Goal: Task Accomplishment & Management: Complete application form

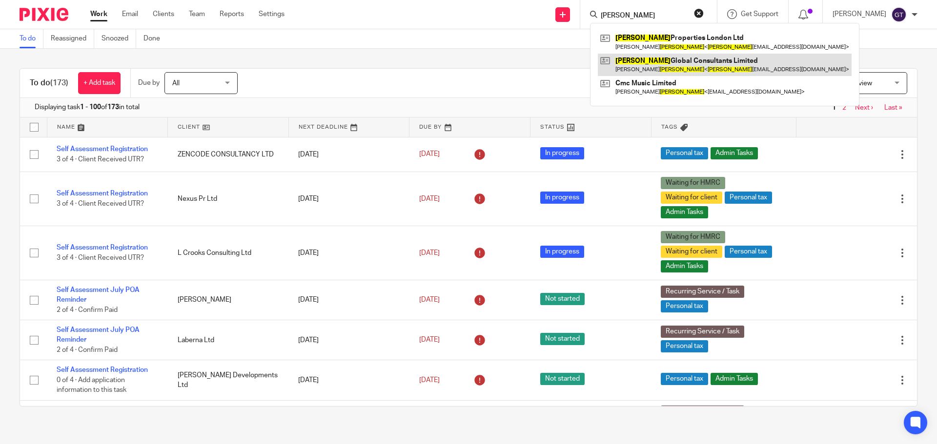
type input "chambers"
click at [662, 68] on link at bounding box center [725, 65] width 254 height 22
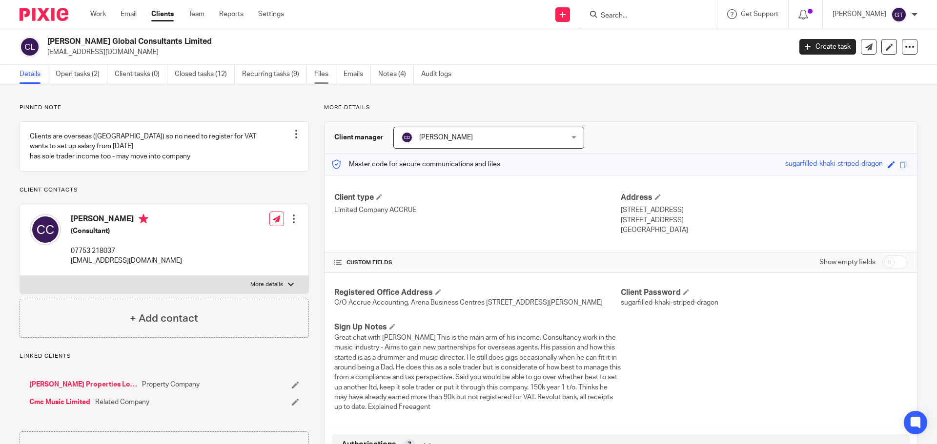
click at [322, 77] on link "Files" at bounding box center [325, 74] width 22 height 19
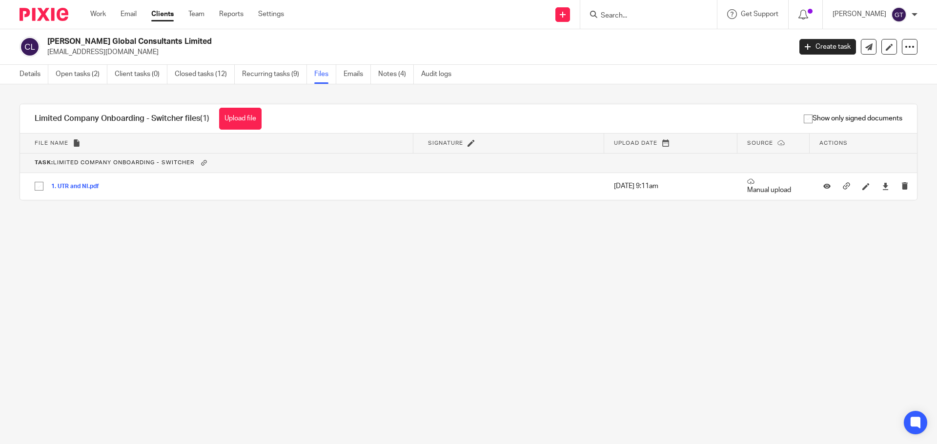
click at [380, 311] on main "Chambers Global Consultants Limited chambersglobalconsultants@gmail.com Create …" at bounding box center [468, 222] width 937 height 444
click at [629, 12] on input "Search" at bounding box center [644, 16] width 88 height 9
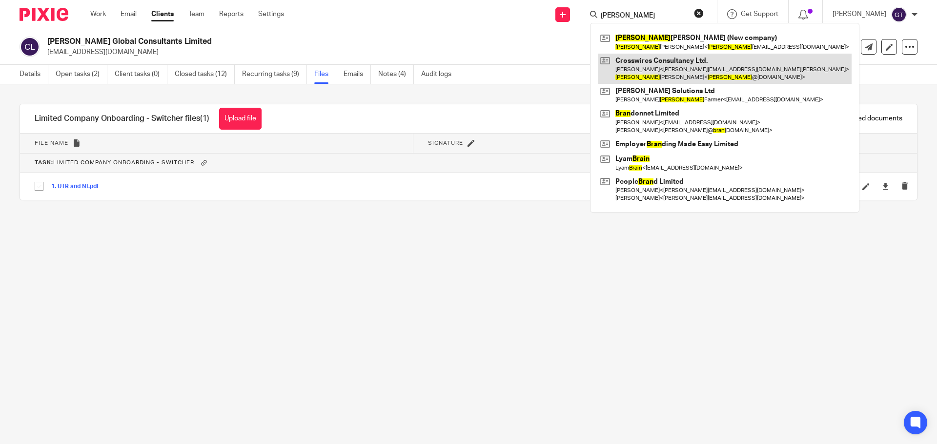
type input "brian"
click at [665, 63] on link at bounding box center [725, 69] width 254 height 30
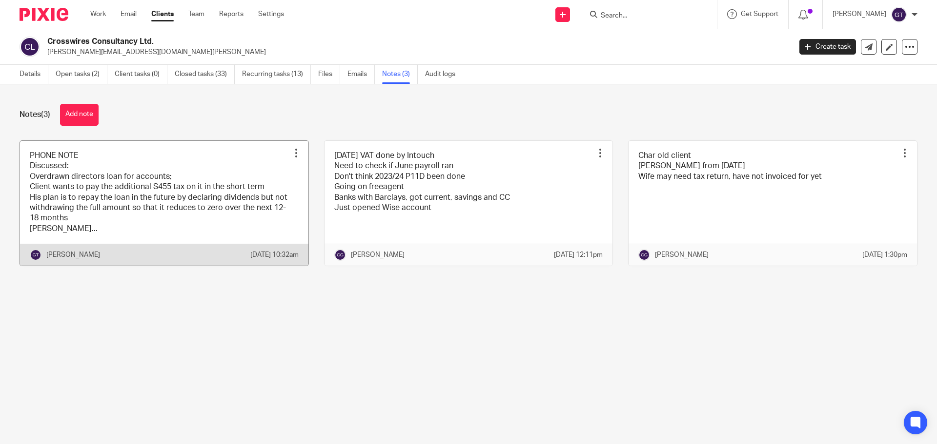
click at [132, 211] on link at bounding box center [164, 203] width 288 height 125
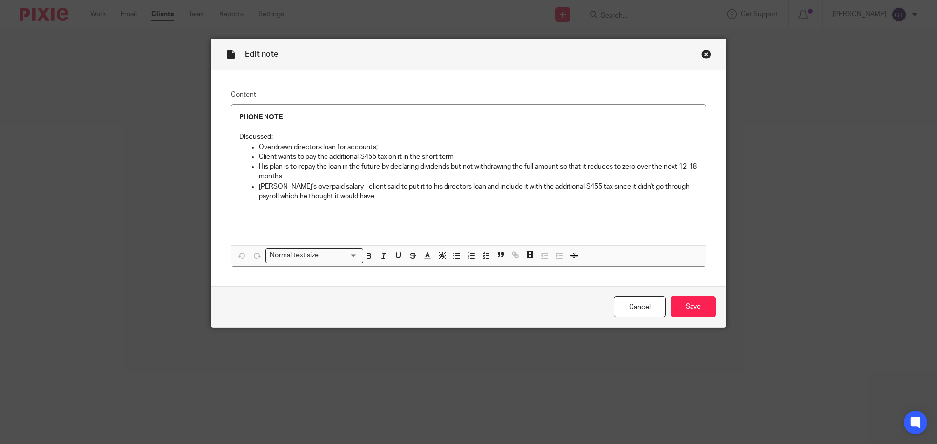
click at [711, 48] on div "Edit note" at bounding box center [468, 55] width 514 height 31
click at [705, 55] on div "Close this dialog window" at bounding box center [706, 54] width 10 height 10
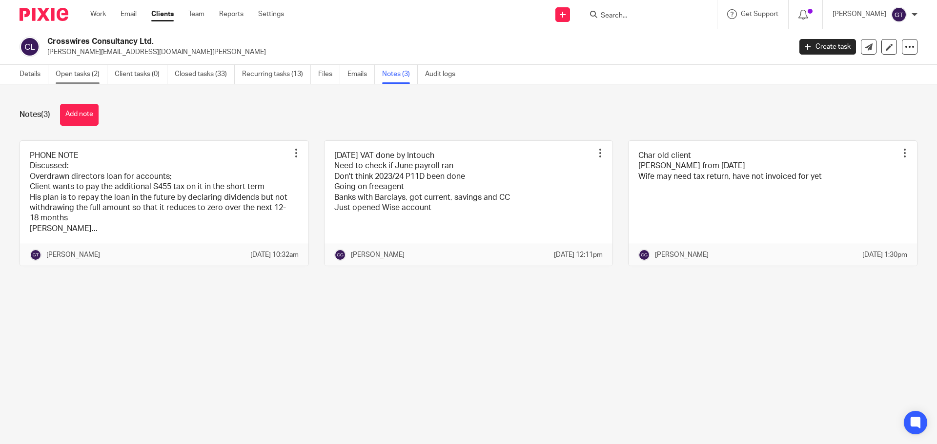
click at [73, 72] on link "Open tasks (2)" at bounding box center [82, 74] width 52 height 19
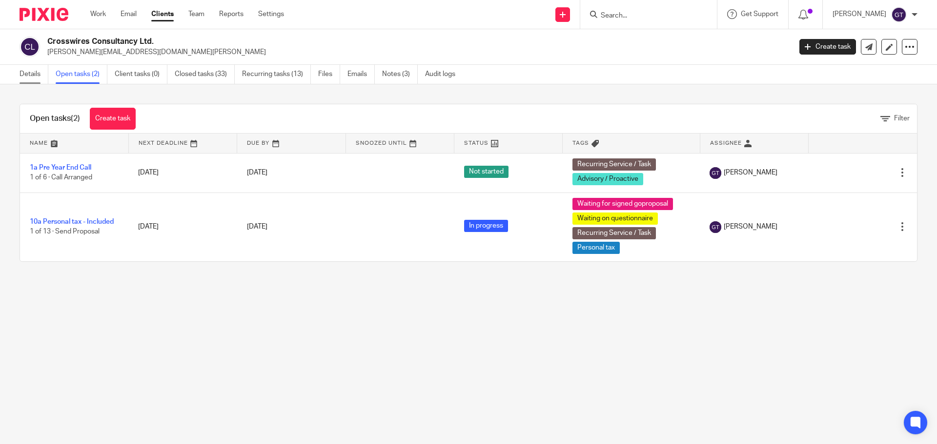
click at [23, 73] on link "Details" at bounding box center [34, 74] width 29 height 19
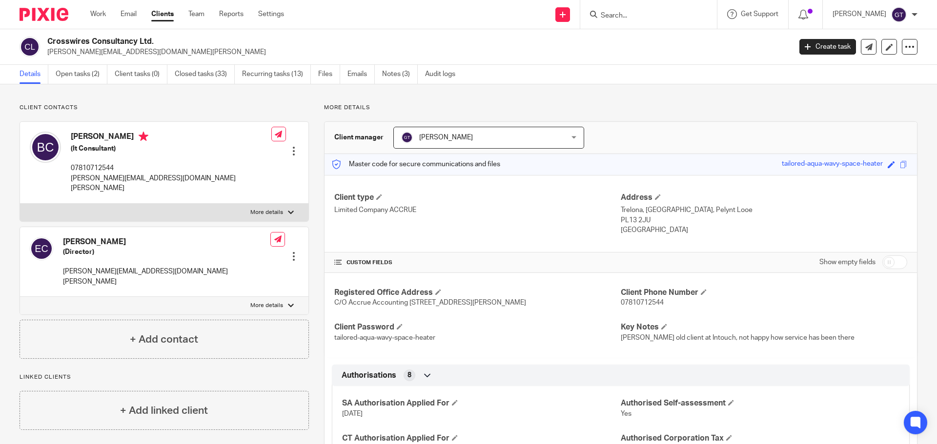
click at [260, 297] on label "More details" at bounding box center [164, 306] width 288 height 18
click at [20, 297] on input "More details" at bounding box center [20, 297] width 0 height 0
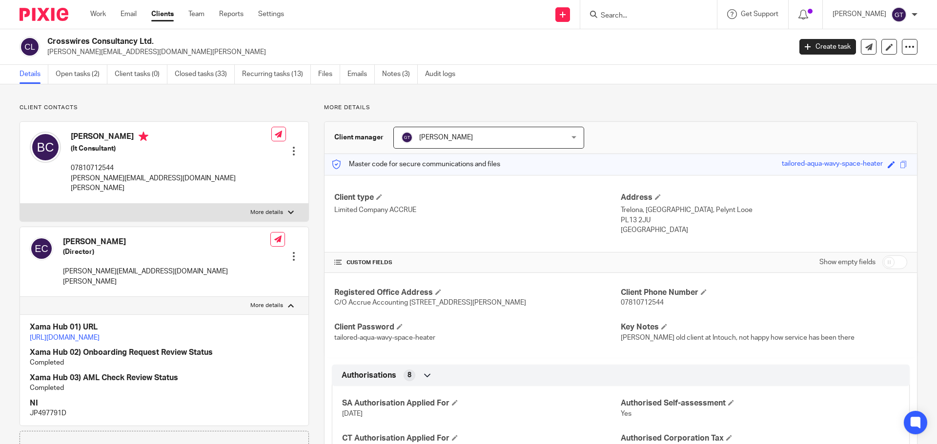
click at [265, 302] on p "More details" at bounding box center [266, 306] width 33 height 8
click at [20, 297] on input "More details" at bounding box center [20, 297] width 0 height 0
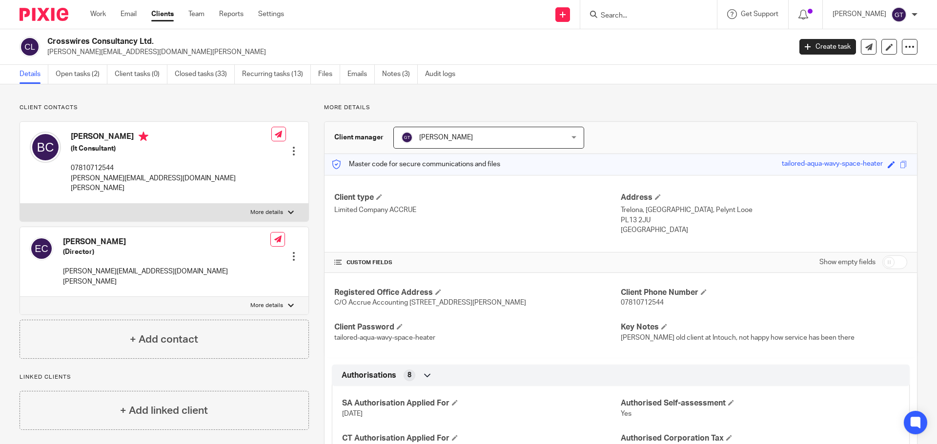
click at [267, 302] on p "More details" at bounding box center [266, 306] width 33 height 8
click at [20, 297] on input "More details" at bounding box center [20, 297] width 0 height 0
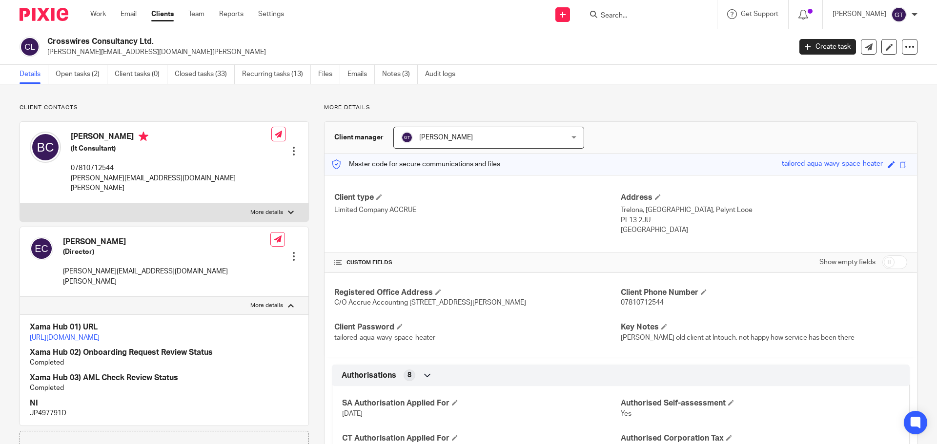
click at [266, 302] on p "More details" at bounding box center [266, 306] width 33 height 8
click at [20, 297] on input "More details" at bounding box center [20, 297] width 0 height 0
checkbox input "false"
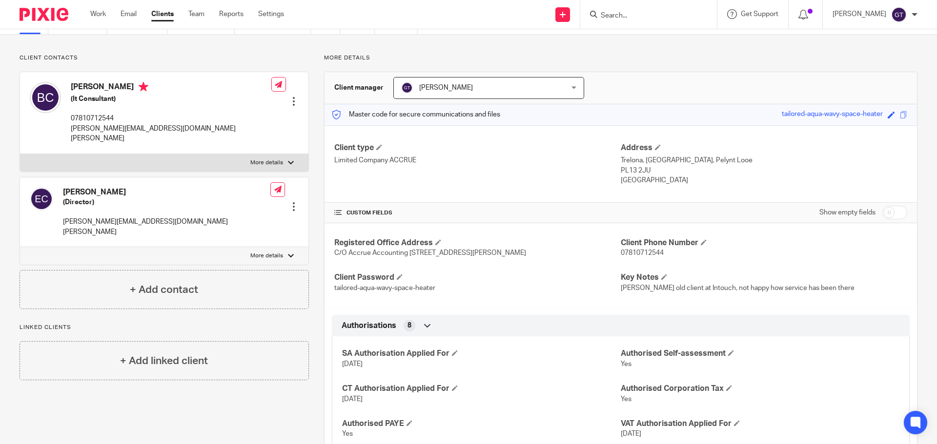
scroll to position [49, 0]
click at [634, 17] on input "Search" at bounding box center [644, 16] width 88 height 9
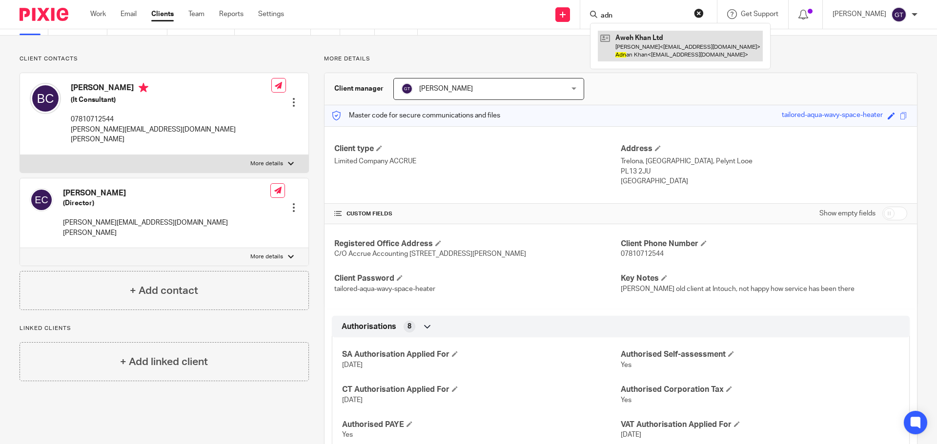
type input "adn"
click at [661, 52] on link at bounding box center [680, 46] width 165 height 30
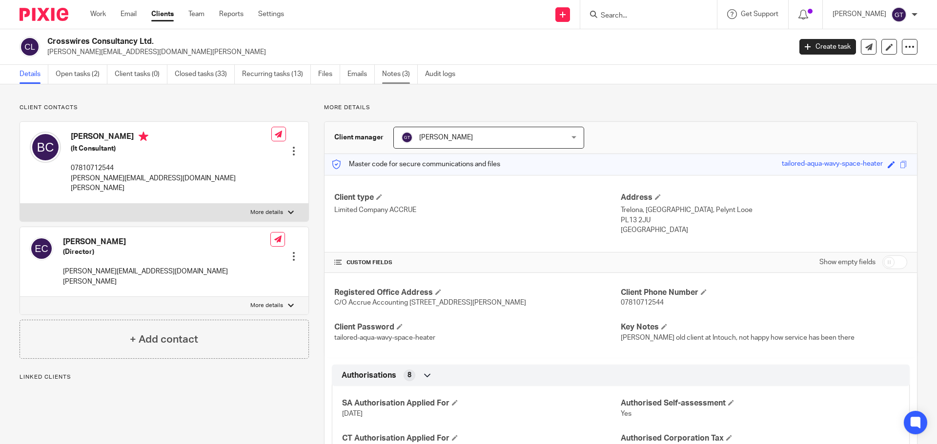
click at [404, 74] on link "Notes (3)" at bounding box center [400, 74] width 36 height 19
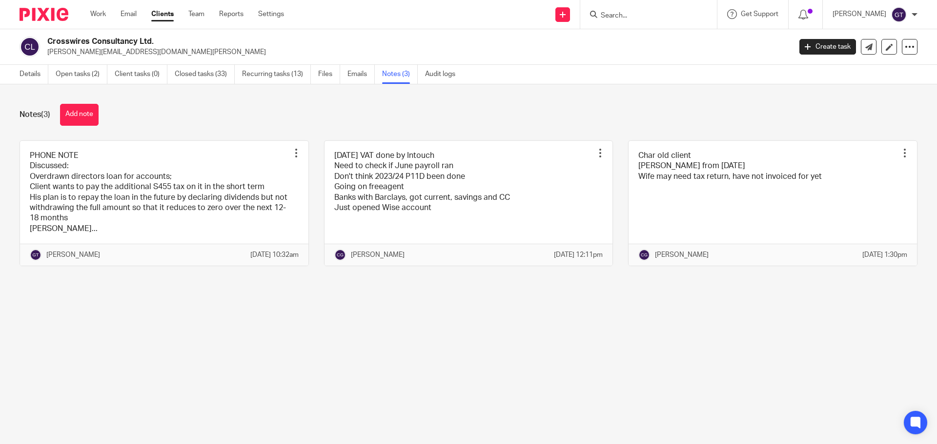
click at [85, 115] on button "Add note" at bounding box center [79, 115] width 39 height 22
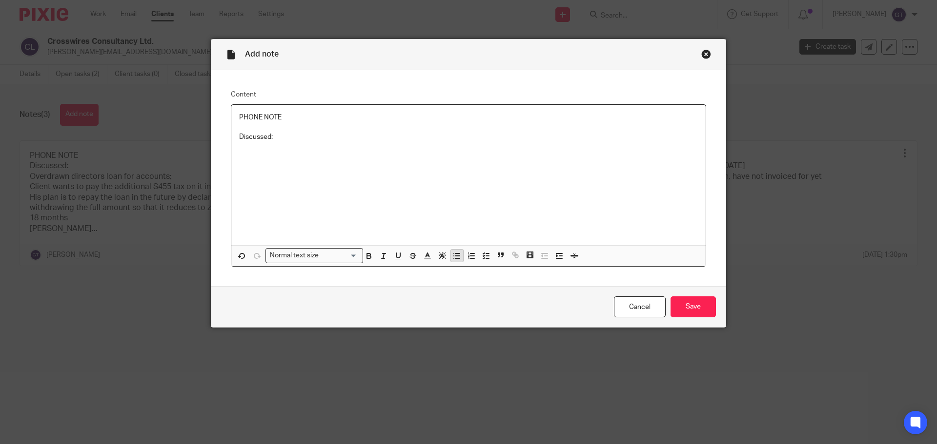
click at [455, 254] on icon "button" at bounding box center [456, 256] width 9 height 9
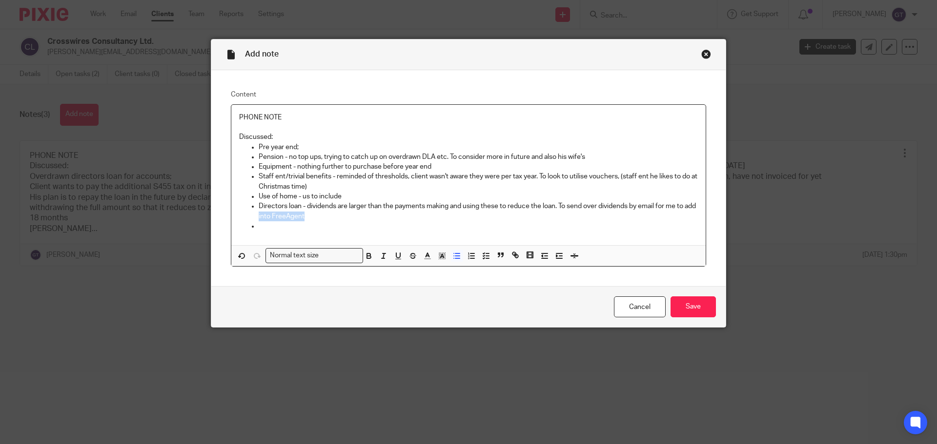
drag, startPoint x: 268, startPoint y: 216, endPoint x: 322, endPoint y: 219, distance: 53.3
click at [322, 219] on p "Directors loan - dividends are larger than the payments making and using these …" at bounding box center [478, 212] width 439 height 20
drag, startPoint x: 273, startPoint y: 207, endPoint x: 552, endPoint y: 208, distance: 278.6
click at [552, 208] on p "Directors loan - dividends are larger than the payments making and using these …" at bounding box center [478, 212] width 439 height 20
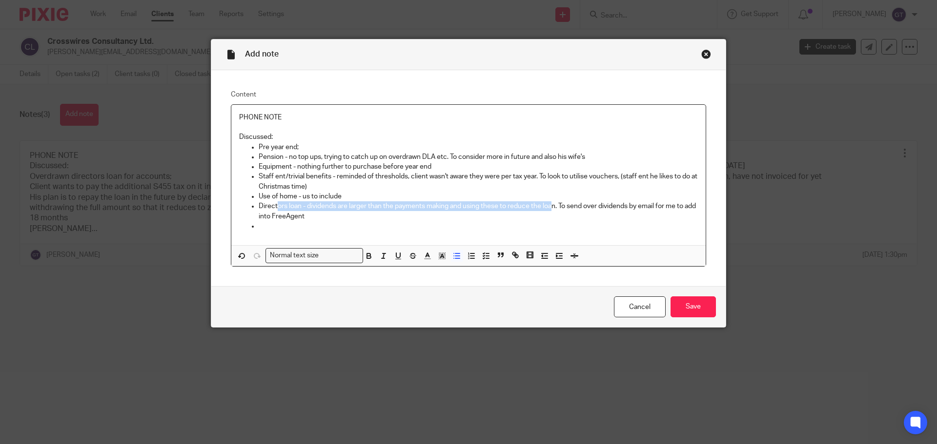
click at [552, 208] on p "Directors loan - dividends are larger than the payments making and using these …" at bounding box center [478, 212] width 439 height 20
drag, startPoint x: 260, startPoint y: 206, endPoint x: 665, endPoint y: 208, distance: 405.0
click at [665, 208] on p "Directors loan - dividends are larger than the payments making and using these …" at bounding box center [478, 212] width 439 height 20
click at [336, 218] on p "Directors loan - dividends are larger than the payments making and using these …" at bounding box center [478, 212] width 439 height 20
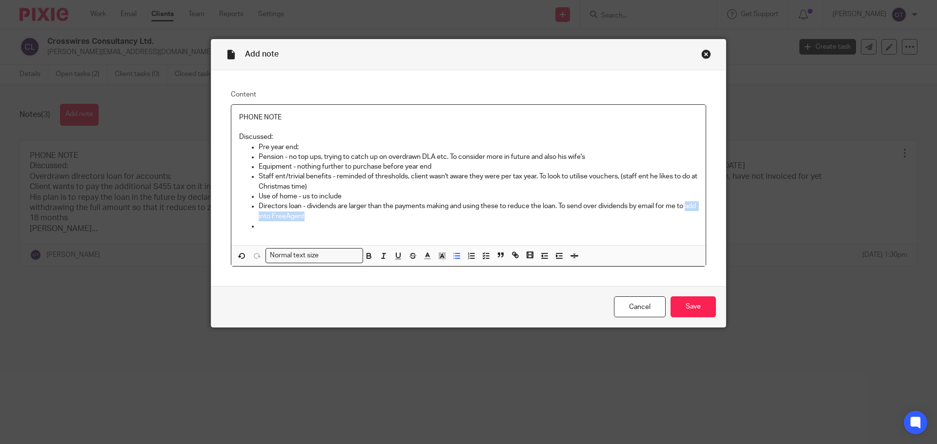
drag, startPoint x: 257, startPoint y: 217, endPoint x: 326, endPoint y: 219, distance: 69.8
click at [326, 219] on p "Directors loan - dividends are larger than the payments making and using these …" at bounding box center [478, 212] width 439 height 20
click at [311, 224] on p at bounding box center [478, 227] width 439 height 10
drag, startPoint x: 335, startPoint y: 217, endPoint x: 273, endPoint y: 215, distance: 62.5
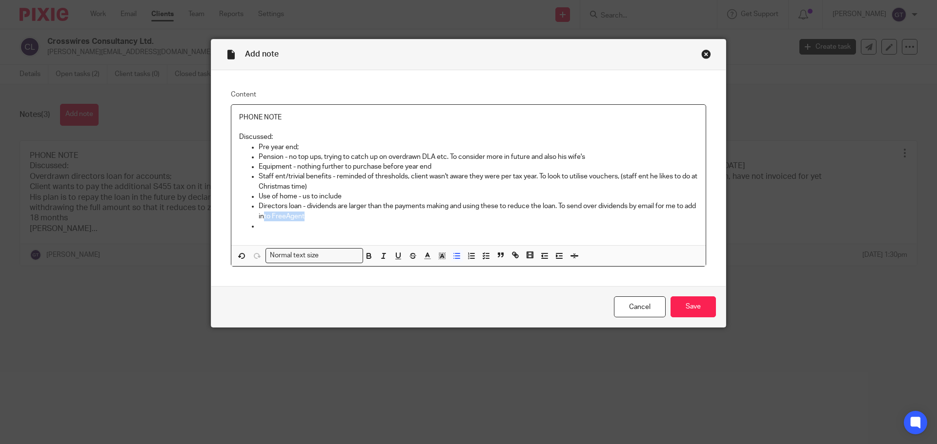
click at [273, 215] on p "Directors loan - dividends are larger than the payments making and using these …" at bounding box center [478, 212] width 439 height 20
click at [324, 225] on p at bounding box center [478, 227] width 439 height 10
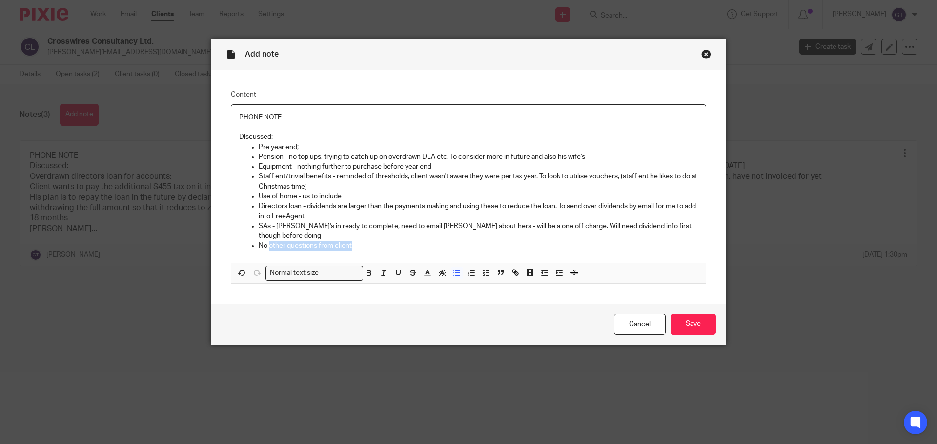
drag, startPoint x: 372, startPoint y: 235, endPoint x: 267, endPoint y: 238, distance: 104.9
click at [266, 241] on p "No other questions from client" at bounding box center [478, 246] width 439 height 10
drag, startPoint x: 284, startPoint y: 117, endPoint x: 191, endPoint y: 101, distance: 93.9
click at [191, 101] on div "Add note Content PHONE NOTE Discussed: Pre year end; Pension - no top ups, tryi…" at bounding box center [468, 222] width 937 height 444
click at [693, 314] on input "Save" at bounding box center [692, 324] width 45 height 21
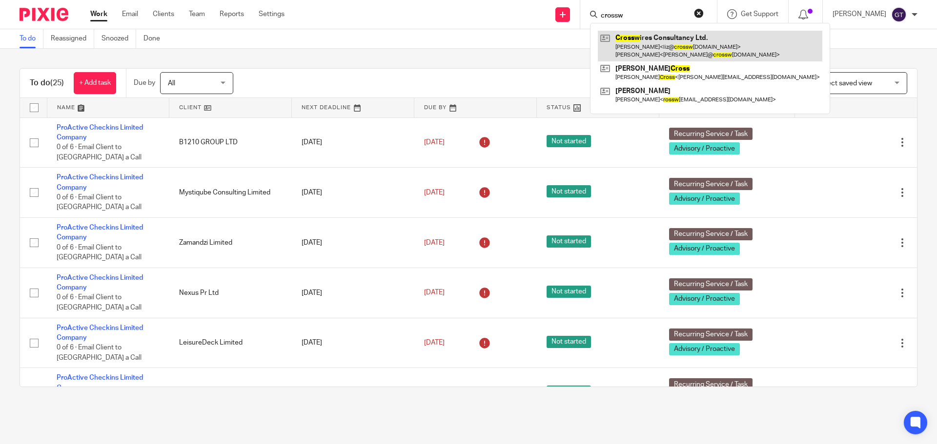
type input "crossw"
click at [656, 39] on link at bounding box center [710, 46] width 224 height 30
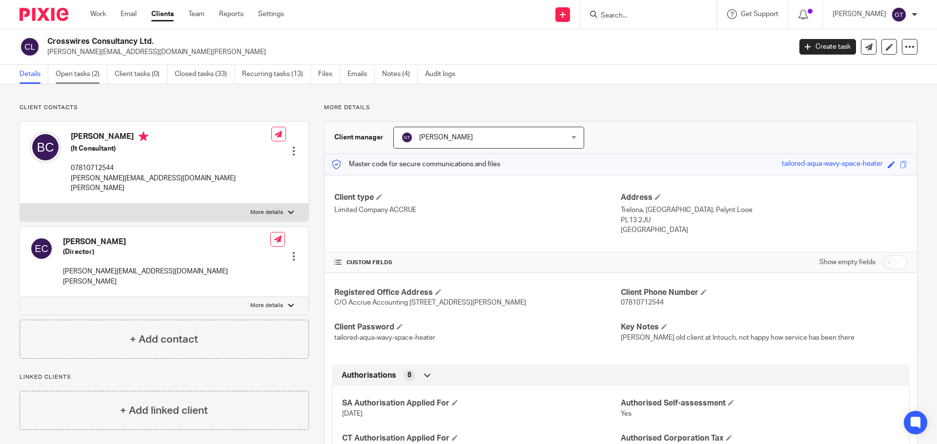
click at [84, 81] on link "Open tasks (2)" at bounding box center [82, 74] width 52 height 19
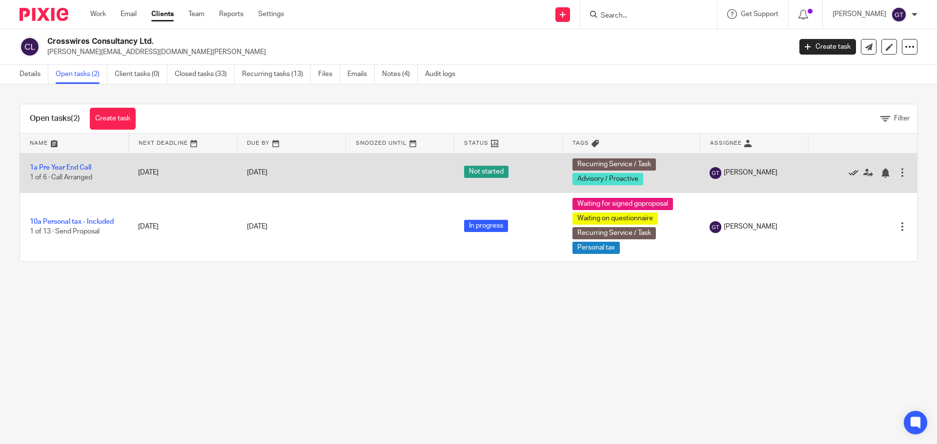
click at [848, 174] on icon at bounding box center [853, 173] width 10 height 10
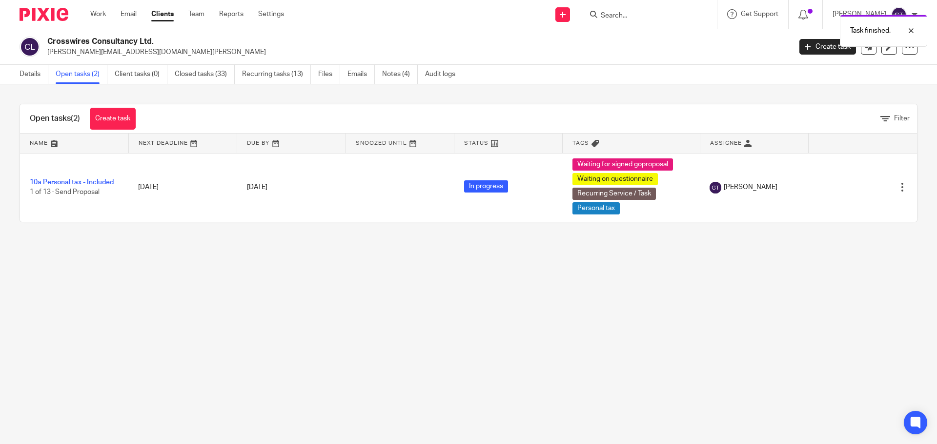
click at [411, 359] on main "Crosswires Consultancy Ltd. [PERSON_NAME][EMAIL_ADDRESS][DOMAIN_NAME][PERSON_NA…" at bounding box center [468, 222] width 937 height 444
click at [23, 70] on link "Details" at bounding box center [34, 74] width 29 height 19
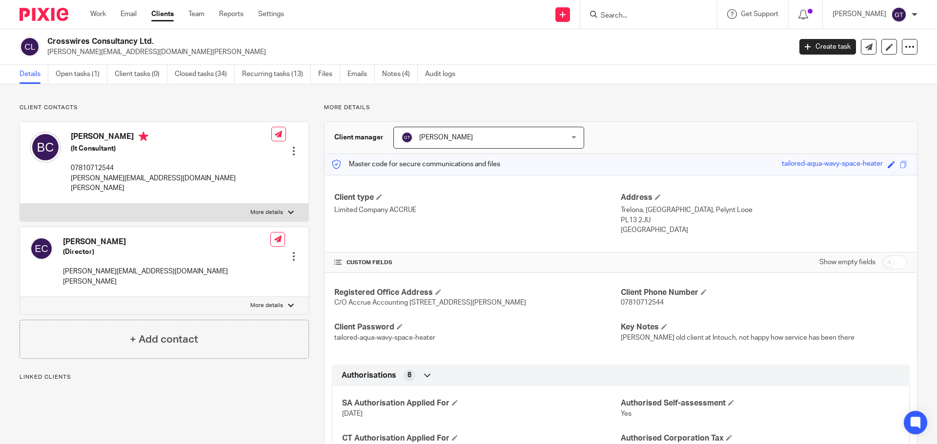
click at [256, 297] on label "More details" at bounding box center [164, 306] width 288 height 18
click at [20, 297] on input "More details" at bounding box center [20, 297] width 0 height 0
checkbox input "true"
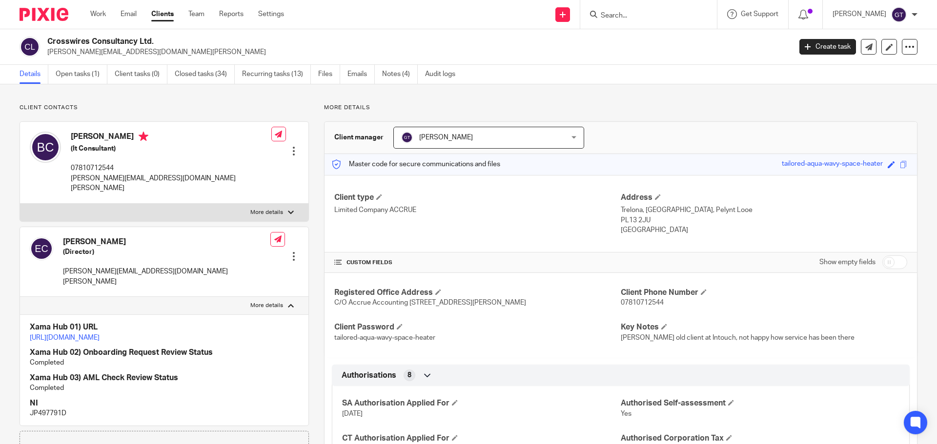
click at [290, 252] on div at bounding box center [294, 257] width 10 height 10
click at [242, 266] on link "Create client from contact" at bounding box center [247, 268] width 93 height 14
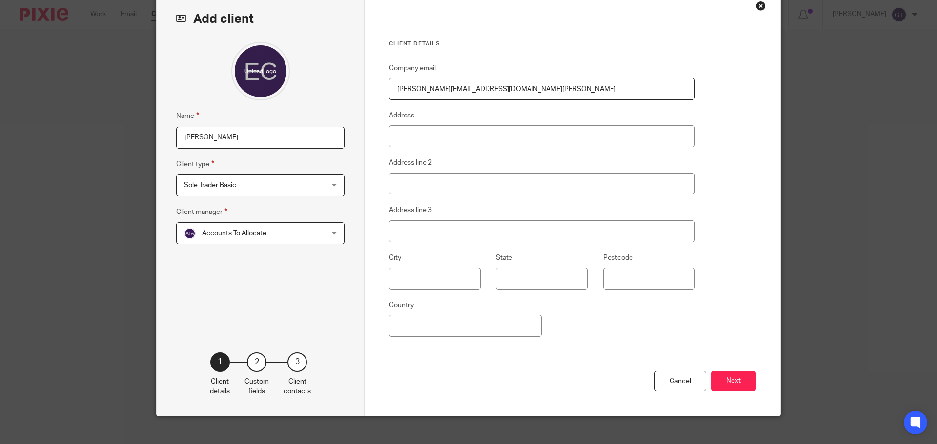
scroll to position [49, 0]
drag, startPoint x: 267, startPoint y: 186, endPoint x: 263, endPoint y: 193, distance: 8.1
click at [267, 185] on span "Sole Trader Basic" at bounding box center [248, 185] width 128 height 20
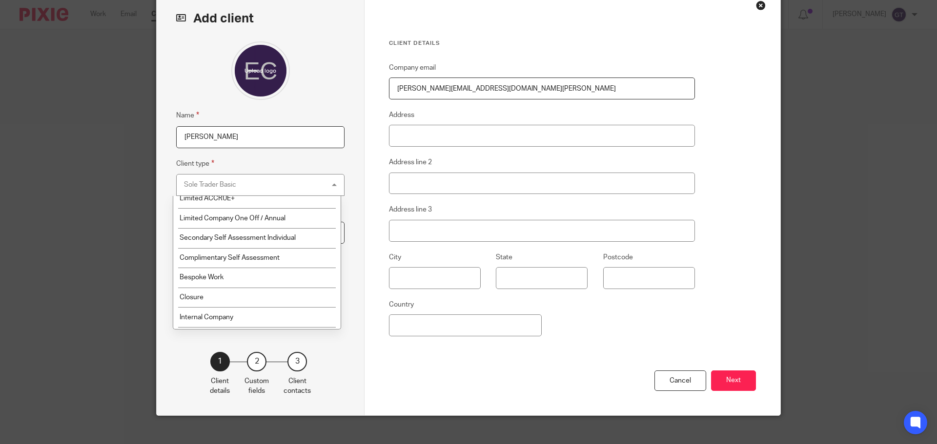
scroll to position [145, 0]
click at [263, 242] on span "Secondary Self Assessment Individual" at bounding box center [238, 238] width 116 height 7
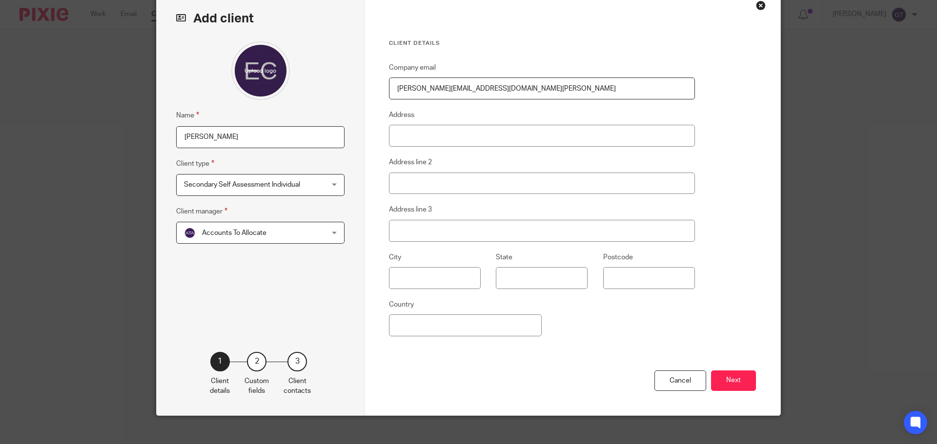
click at [278, 236] on span "Accounts To Allocate" at bounding box center [248, 232] width 128 height 20
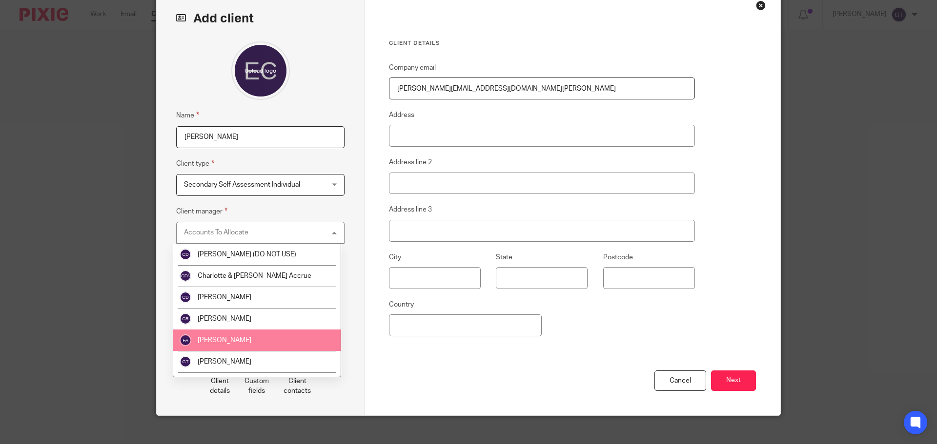
scroll to position [49, 0]
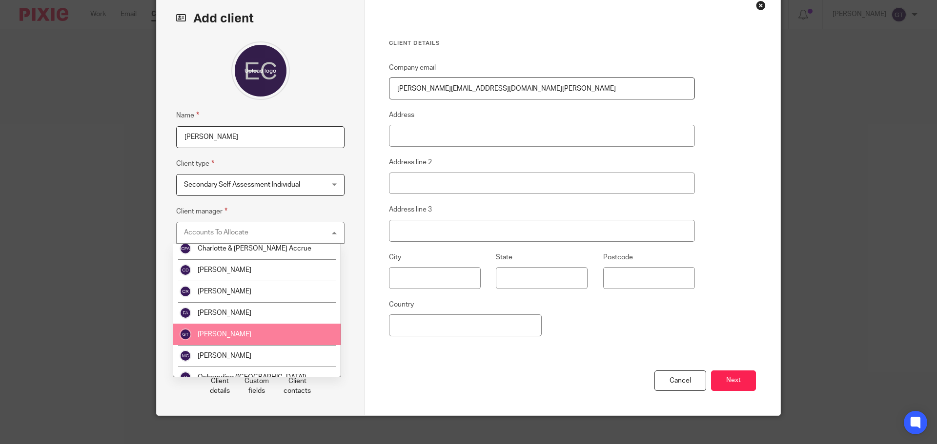
click at [224, 325] on li "[PERSON_NAME]" at bounding box center [256, 334] width 167 height 21
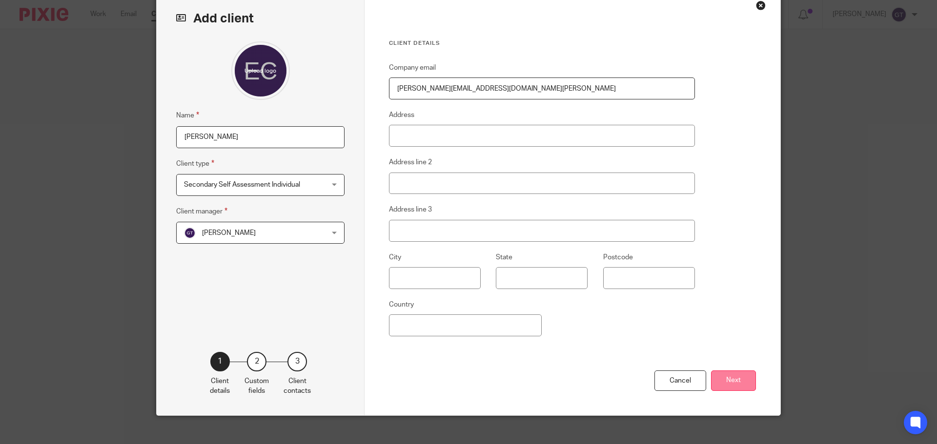
click at [749, 385] on button "Next" at bounding box center [733, 381] width 45 height 21
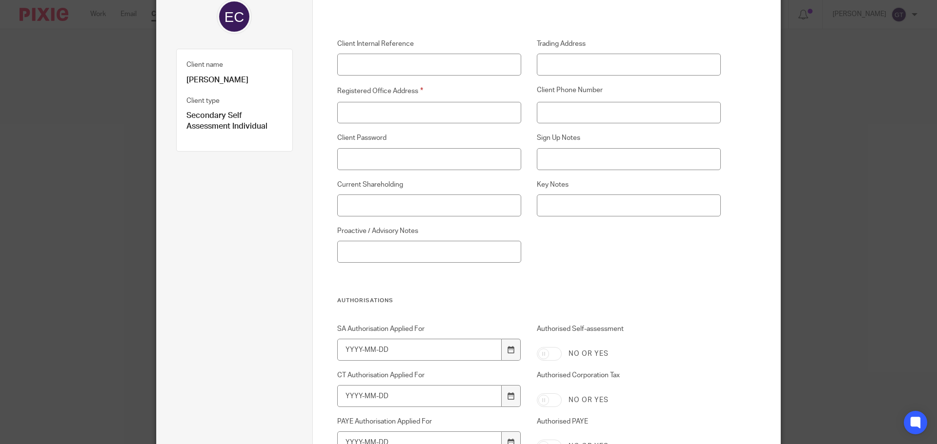
scroll to position [98, 0]
click at [489, 108] on input "Registered Office Address" at bounding box center [429, 112] width 184 height 22
drag, startPoint x: 380, startPoint y: 109, endPoint x: 314, endPoint y: 113, distance: 65.5
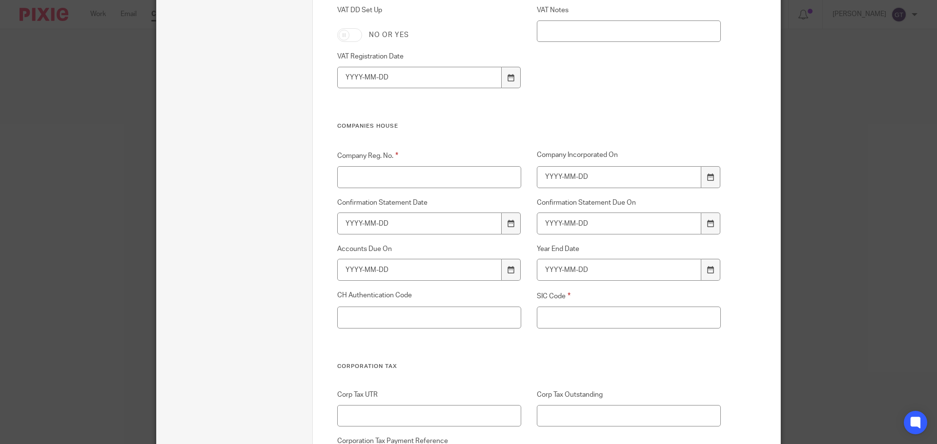
scroll to position [1317, 0]
type input "N/A"
click at [437, 176] on input "Company Reg. No." at bounding box center [429, 177] width 184 height 22
paste input "N/A"
type input "N/A"
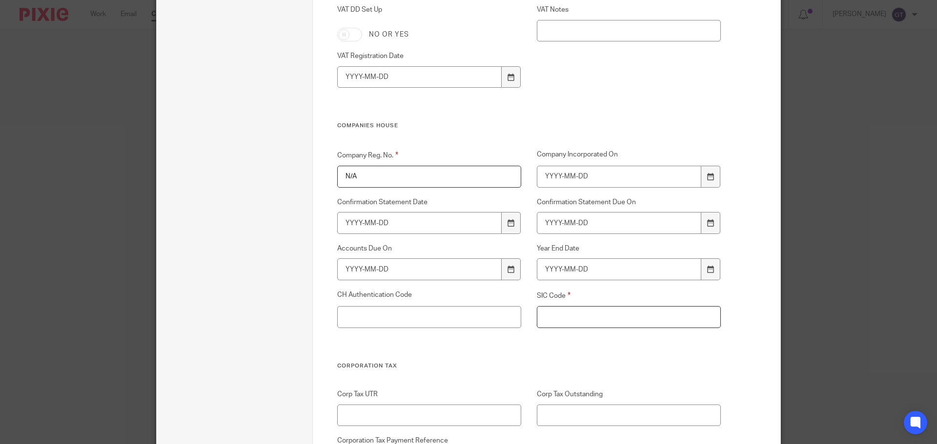
click at [563, 315] on input "SIC Code" at bounding box center [629, 317] width 184 height 22
paste input "N/A"
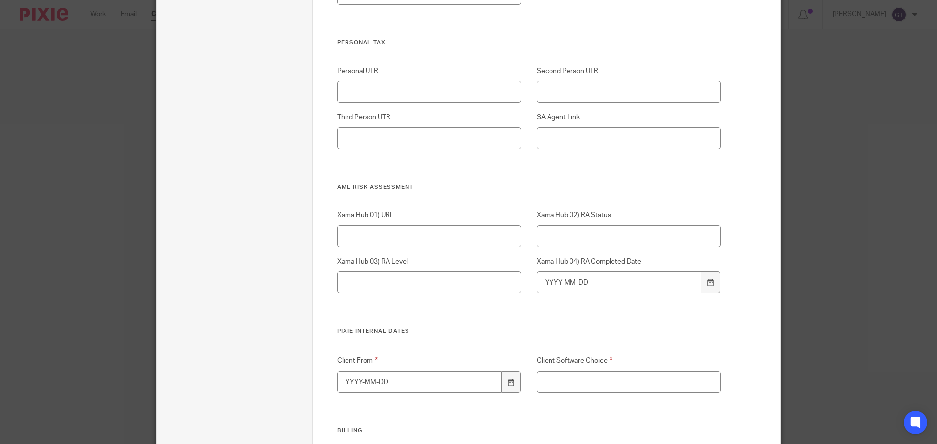
scroll to position [1903, 0]
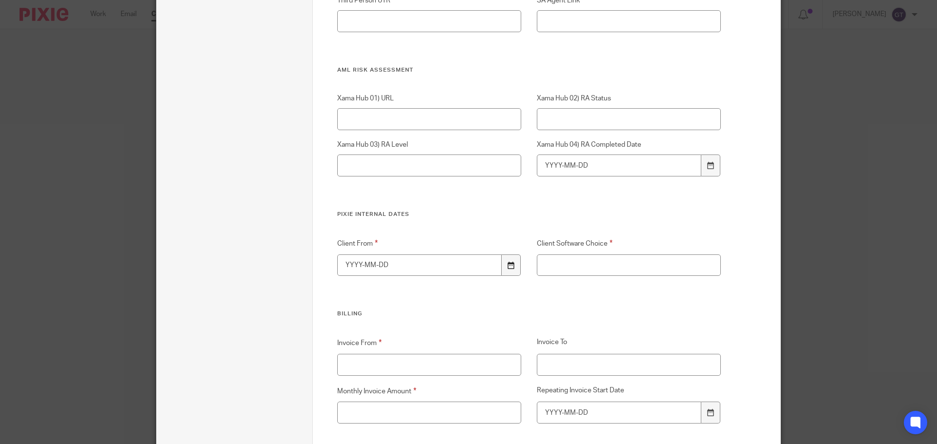
type input "N/A"
click at [507, 263] on icon at bounding box center [510, 265] width 7 height 7
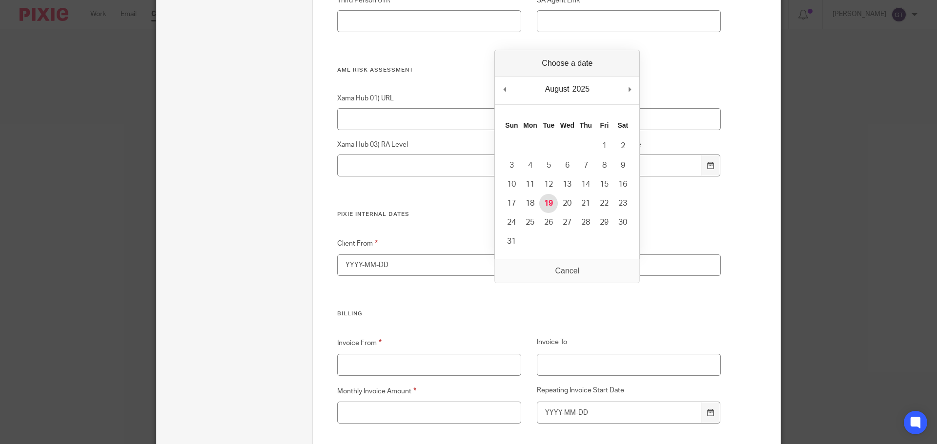
type input "2025-08-19"
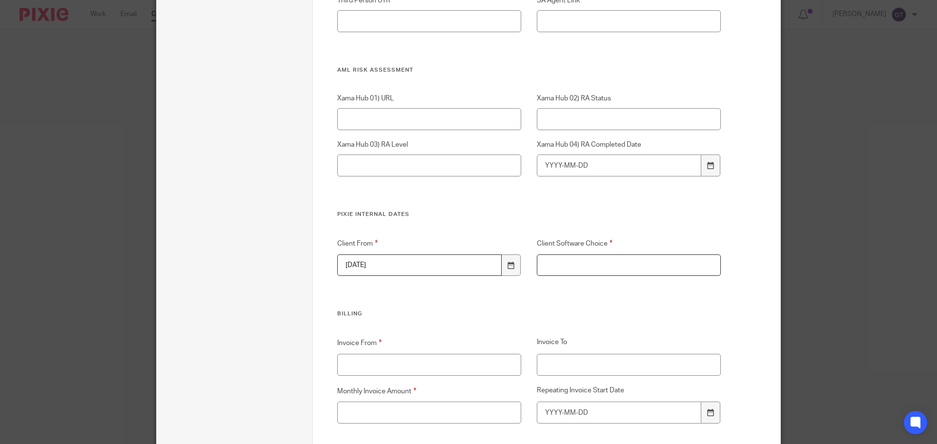
click at [609, 264] on input "Client Software Choice" at bounding box center [629, 266] width 184 height 22
paste input "N/A"
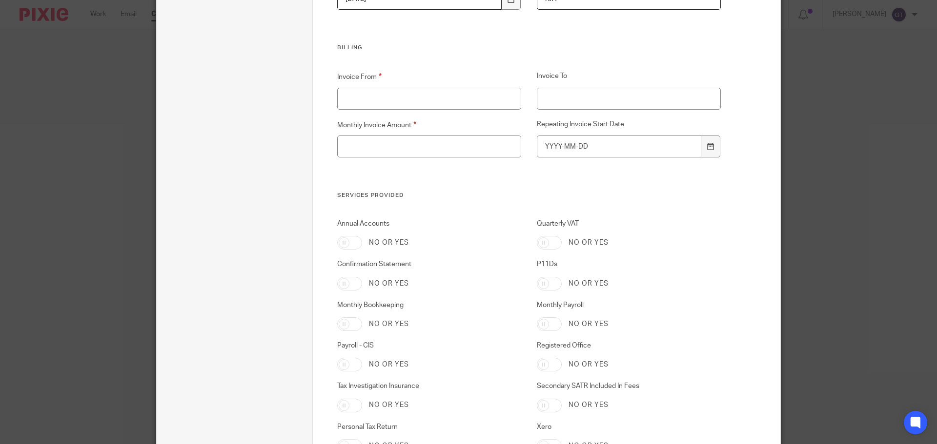
scroll to position [2196, 0]
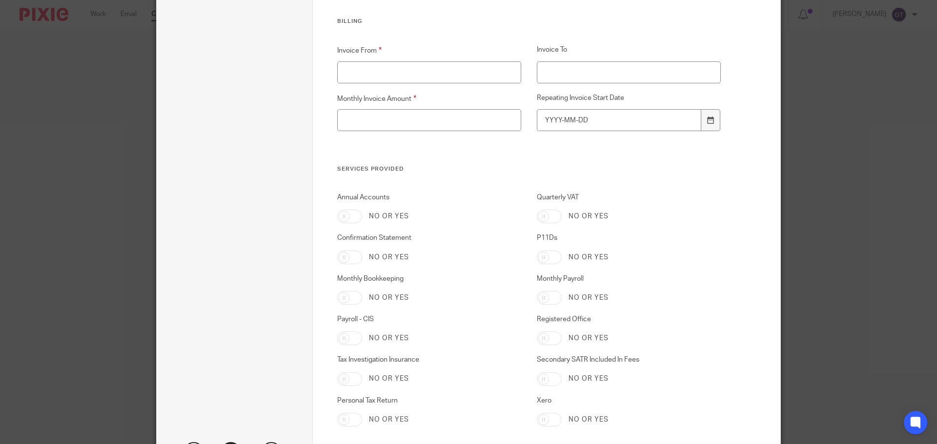
type input "N/A"
click at [404, 76] on input "Invoice From" at bounding box center [429, 72] width 184 height 22
paste input "N/A"
type input "N/A"
click at [406, 110] on input "Monthly Invoice Amount" at bounding box center [429, 120] width 184 height 22
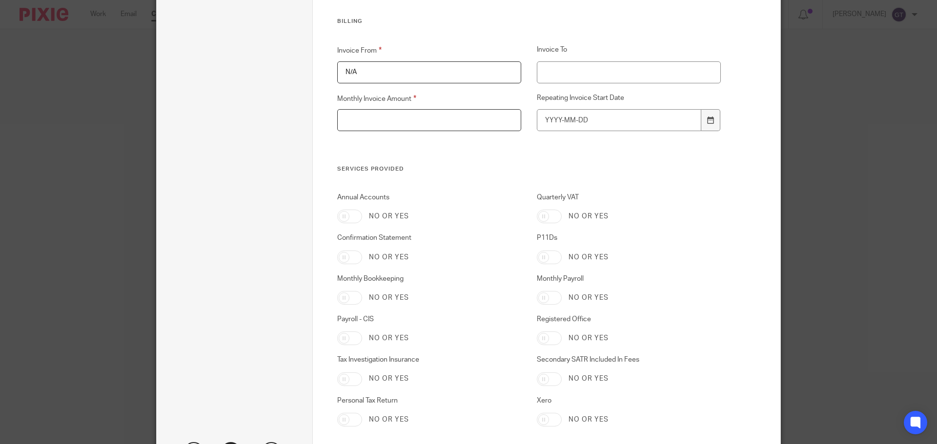
paste input "N/A"
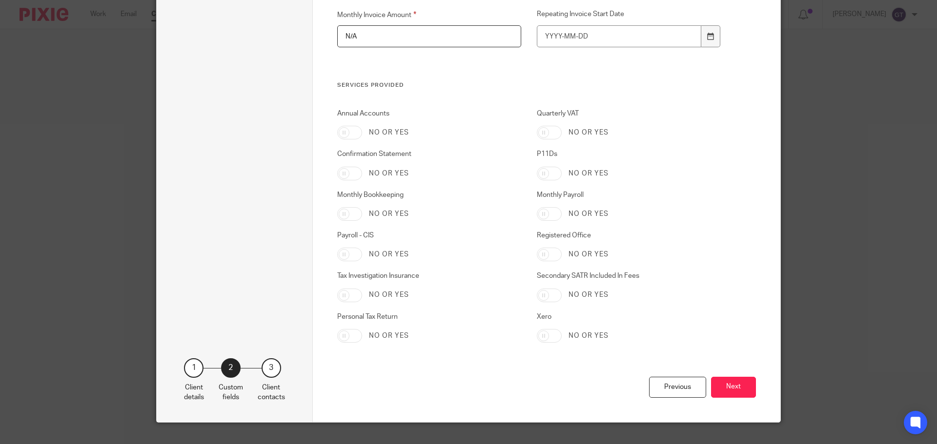
scroll to position [2297, 0]
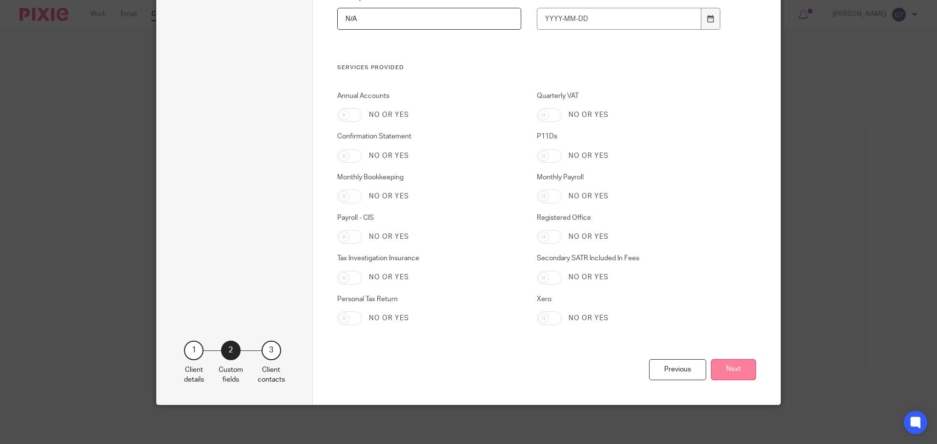
type input "N/A"
click at [731, 368] on button "Next" at bounding box center [733, 370] width 45 height 21
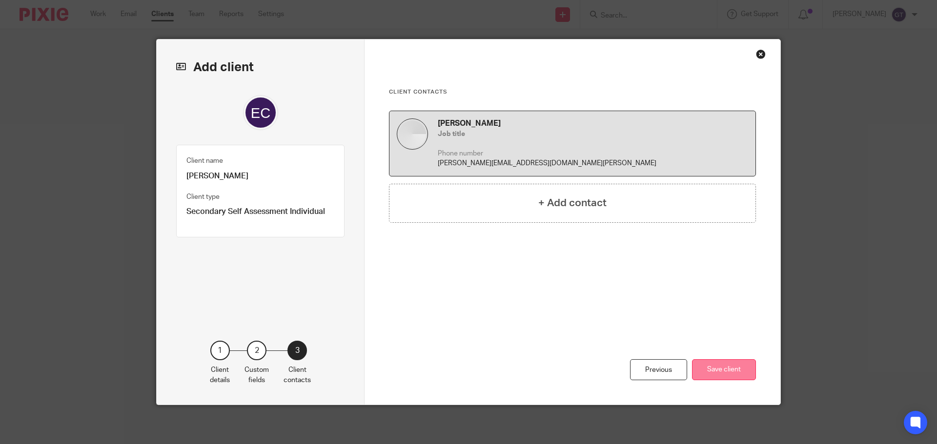
click at [725, 372] on button "Save client" at bounding box center [724, 370] width 64 height 21
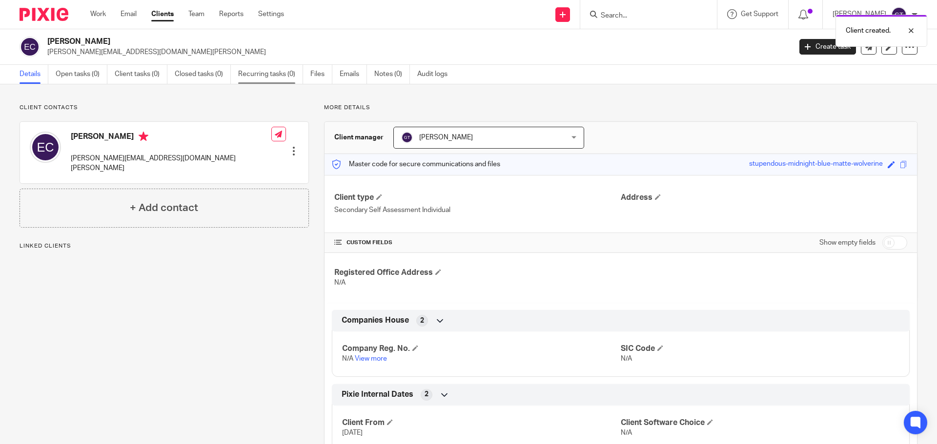
click at [273, 77] on link "Recurring tasks (0)" at bounding box center [270, 74] width 65 height 19
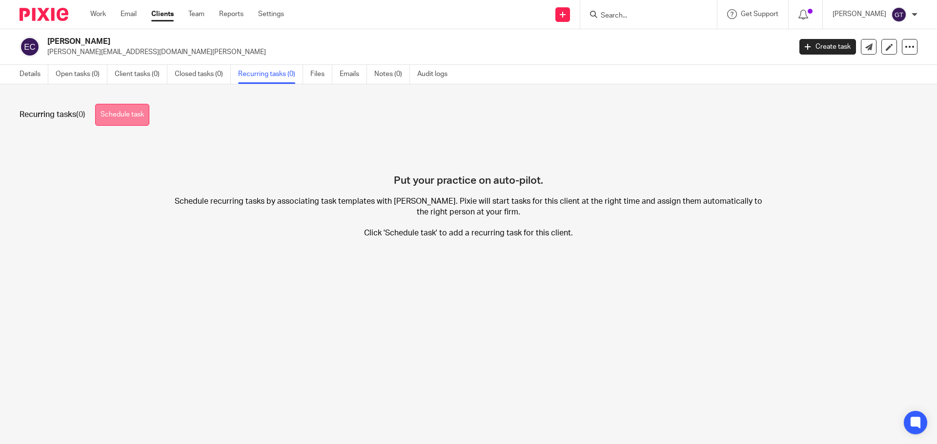
click at [105, 114] on link "Schedule task" at bounding box center [122, 115] width 54 height 22
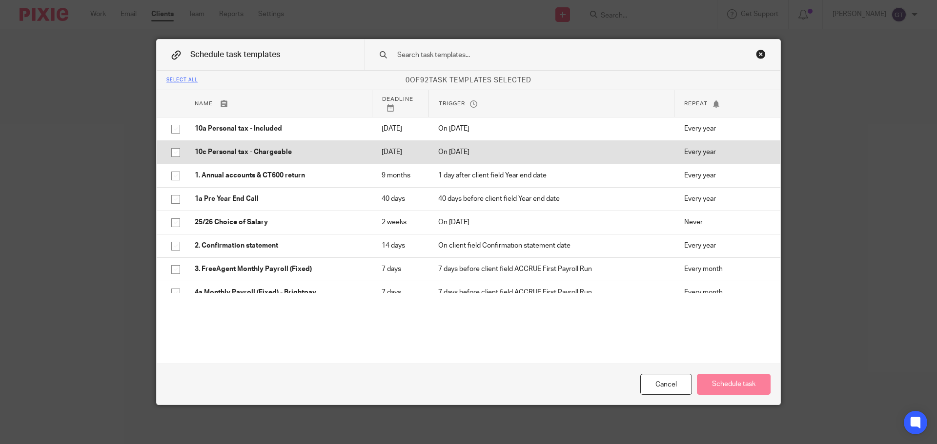
click at [270, 157] on p "10c Personal tax - Chargeable" at bounding box center [278, 152] width 167 height 10
checkbox input "true"
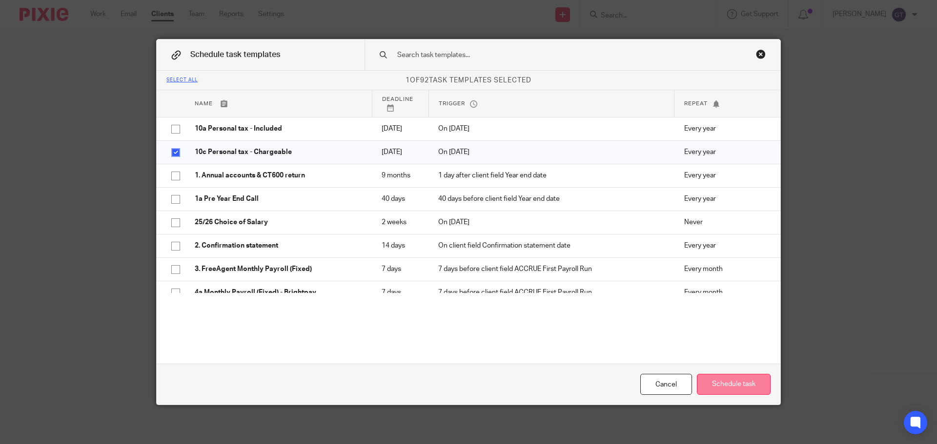
click at [746, 385] on button "Schedule task" at bounding box center [734, 384] width 74 height 21
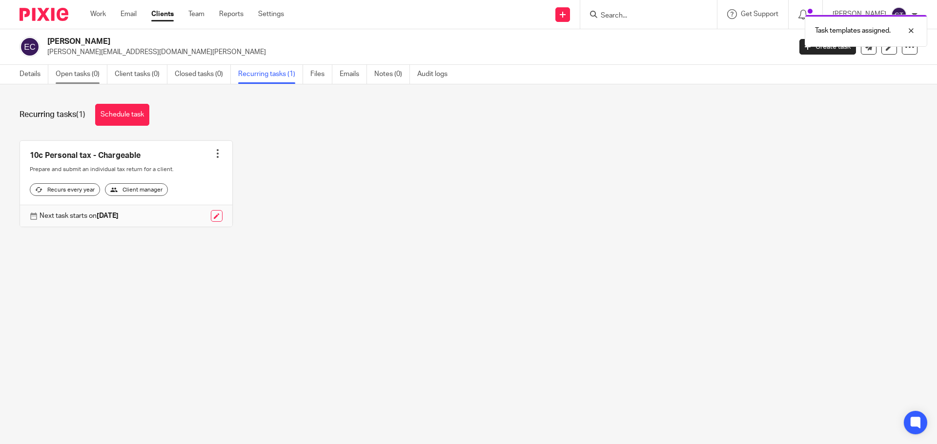
click at [81, 78] on link "Open tasks (0)" at bounding box center [82, 74] width 52 height 19
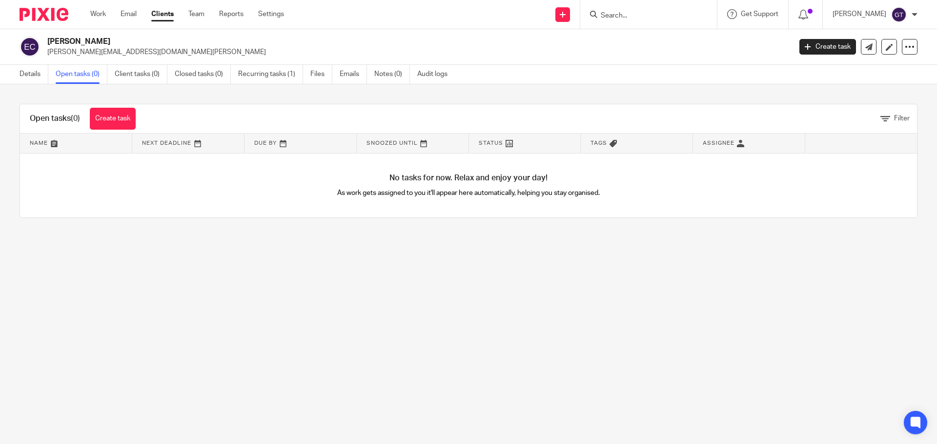
click at [109, 119] on link "Create task" at bounding box center [113, 119] width 46 height 22
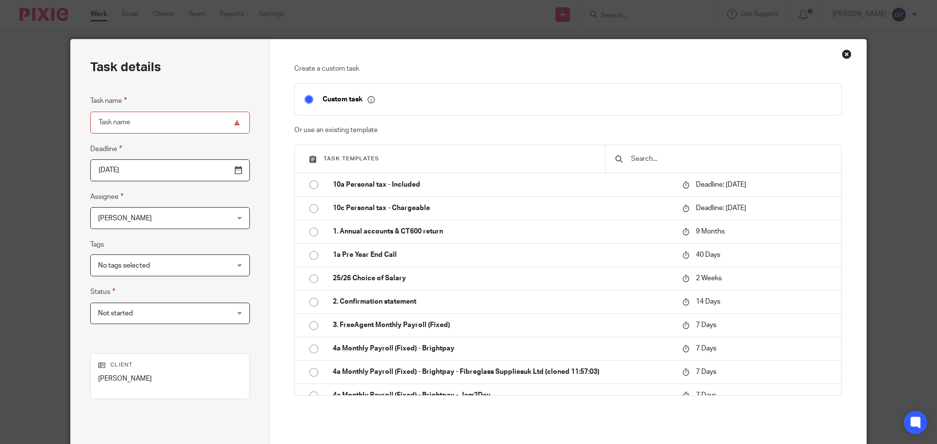
click at [648, 161] on input "text" at bounding box center [731, 159] width 202 height 11
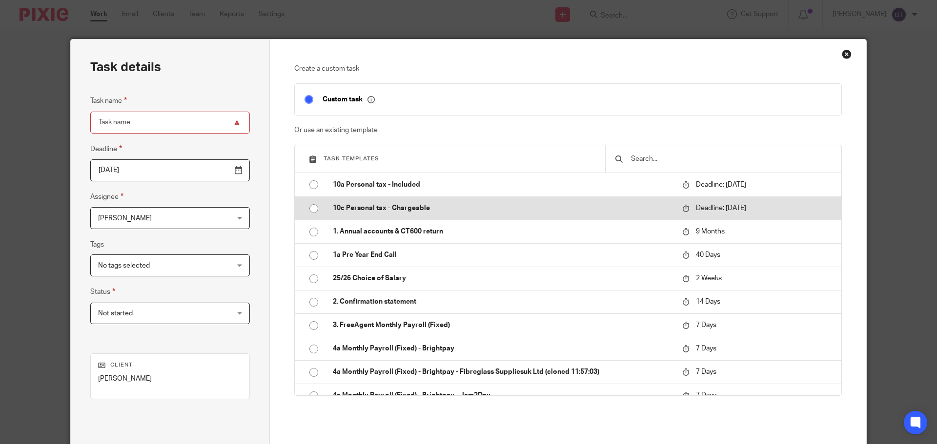
click at [410, 206] on p "10c Personal tax - Chargeable" at bounding box center [503, 208] width 340 height 10
type input "[DATE]"
type input "10c Personal tax - Chargeable"
checkbox input "false"
radio input "true"
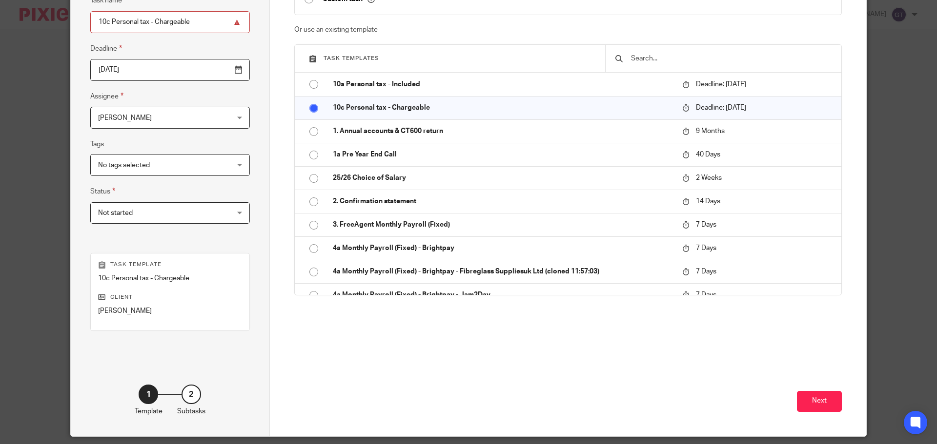
scroll to position [132, 0]
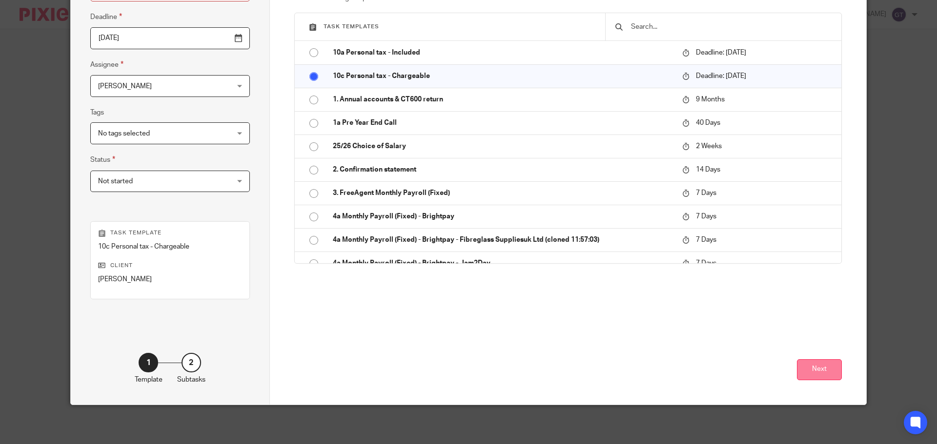
click at [829, 368] on button "Next" at bounding box center [819, 370] width 45 height 21
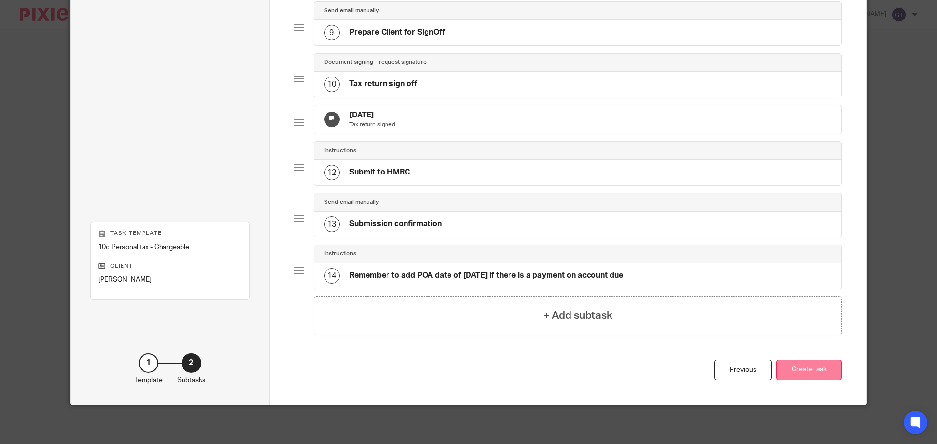
scroll to position [503, 0]
click at [816, 371] on button "Create task" at bounding box center [808, 370] width 65 height 21
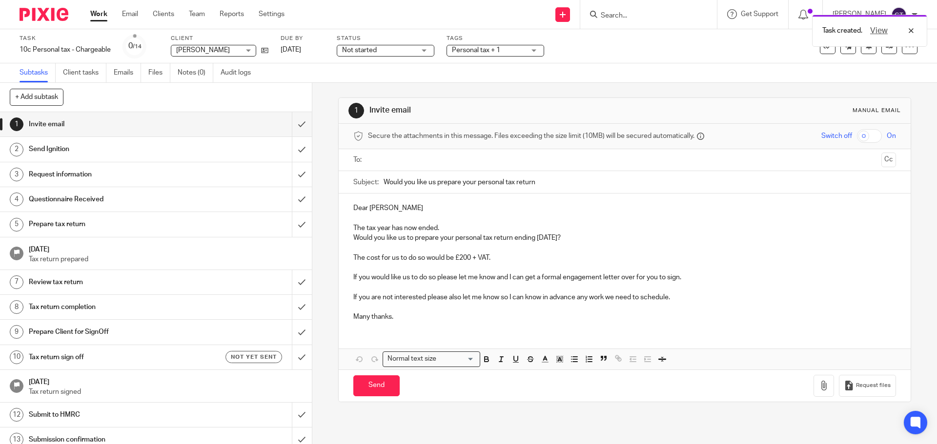
click at [432, 155] on input "text" at bounding box center [623, 160] width 505 height 11
click at [399, 212] on p "Dear [PERSON_NAME]" at bounding box center [624, 210] width 542 height 10
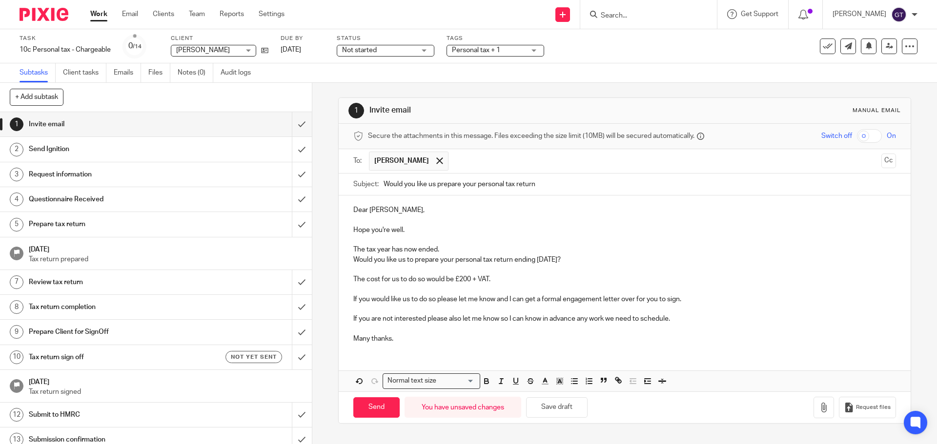
drag, startPoint x: 398, startPoint y: 260, endPoint x: 579, endPoint y: 261, distance: 181.0
click at [579, 261] on p "Would you like us to prepare your personal tax return ending [DATE]?" at bounding box center [624, 260] width 542 height 10
click at [494, 280] on p "The cost for us to do so would be £200 + VAT." at bounding box center [624, 280] width 542 height 10
drag, startPoint x: 369, startPoint y: 300, endPoint x: 680, endPoint y: 300, distance: 310.8
click at [680, 300] on p "If you would like us to do so please let me know and I can get a formal engagem…" at bounding box center [624, 300] width 542 height 10
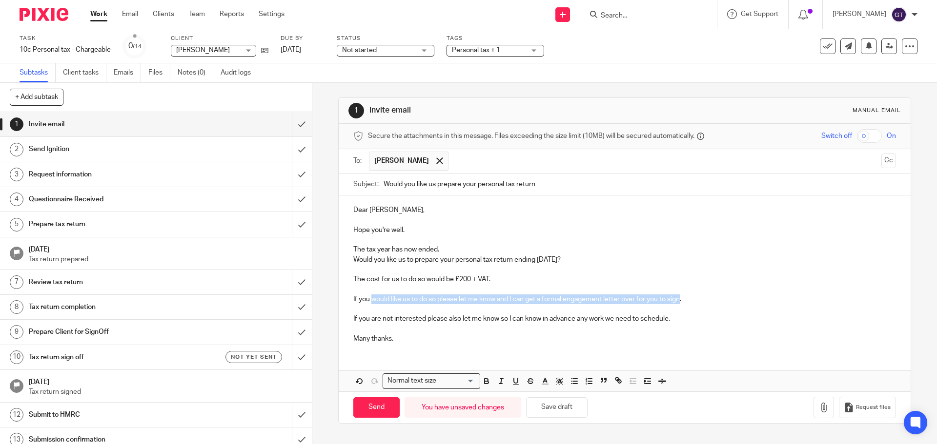
click at [680, 300] on p "If you would like us to do so please let me know and I can get a formal engagem…" at bounding box center [624, 300] width 542 height 10
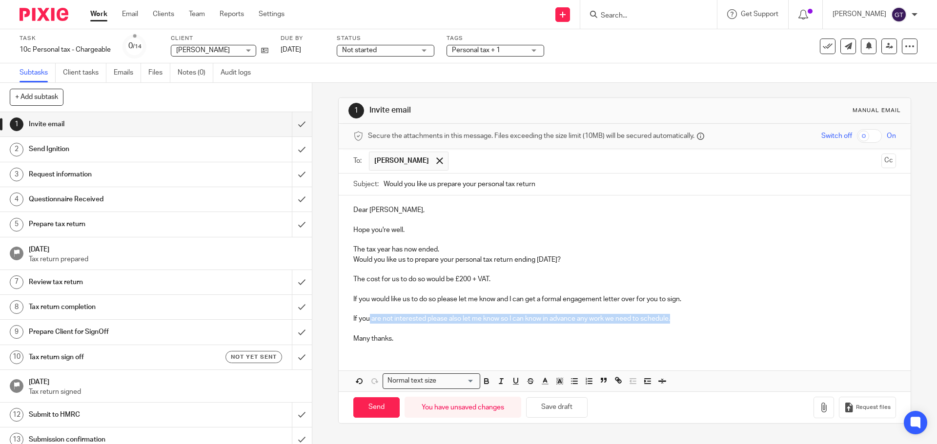
drag, startPoint x: 367, startPoint y: 317, endPoint x: 676, endPoint y: 319, distance: 308.8
click at [676, 319] on p "If you are not interested please also let me know so I can know in advance any …" at bounding box center [624, 319] width 542 height 10
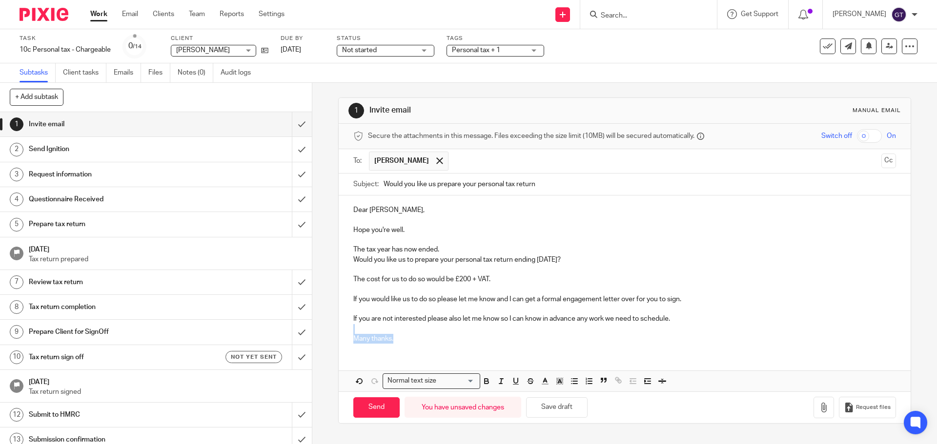
click at [409, 334] on div "Dear [PERSON_NAME], Hope you're well. The tax year has now ended. Would you lik…" at bounding box center [624, 274] width 571 height 156
click at [402, 339] on p "Many thanks." at bounding box center [624, 339] width 542 height 10
click at [373, 404] on input "Send" at bounding box center [376, 408] width 46 height 21
type input "Sent"
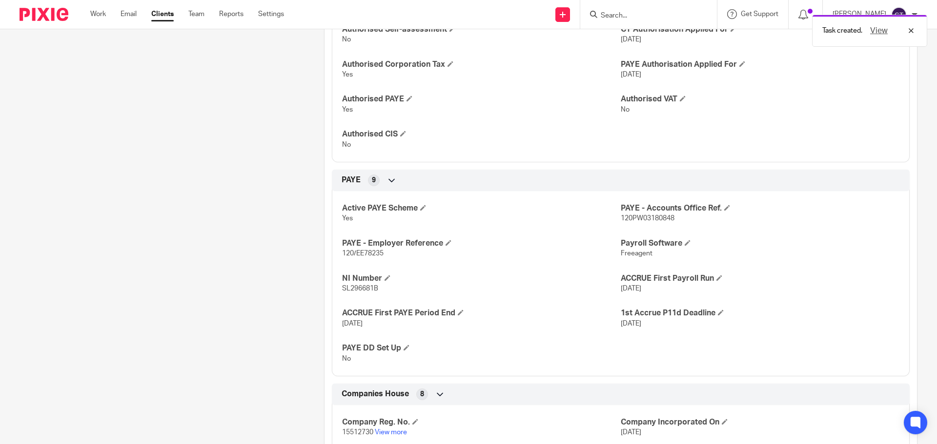
scroll to position [439, 0]
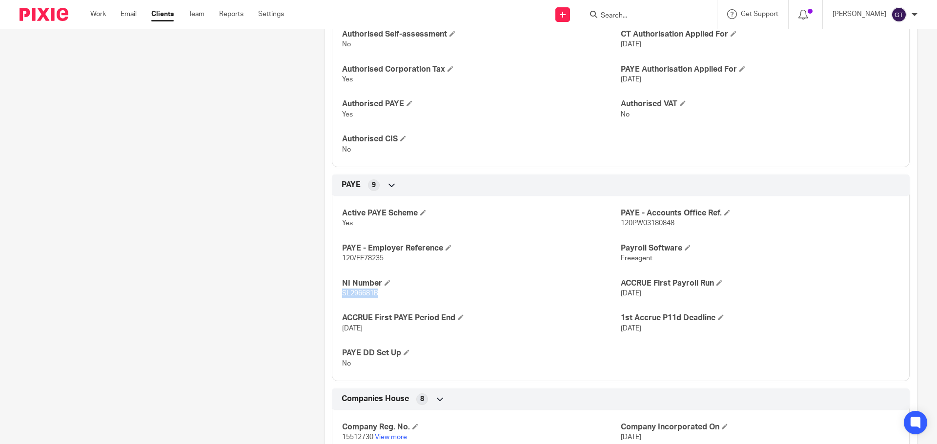
drag, startPoint x: 341, startPoint y: 294, endPoint x: 375, endPoint y: 295, distance: 33.7
click at [375, 295] on span "SL296681B" at bounding box center [360, 293] width 36 height 7
copy span "SL296681B"
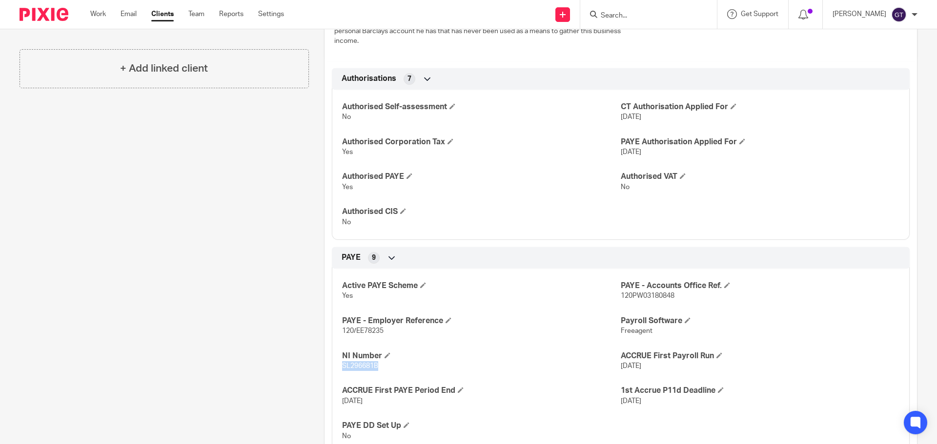
scroll to position [0, 0]
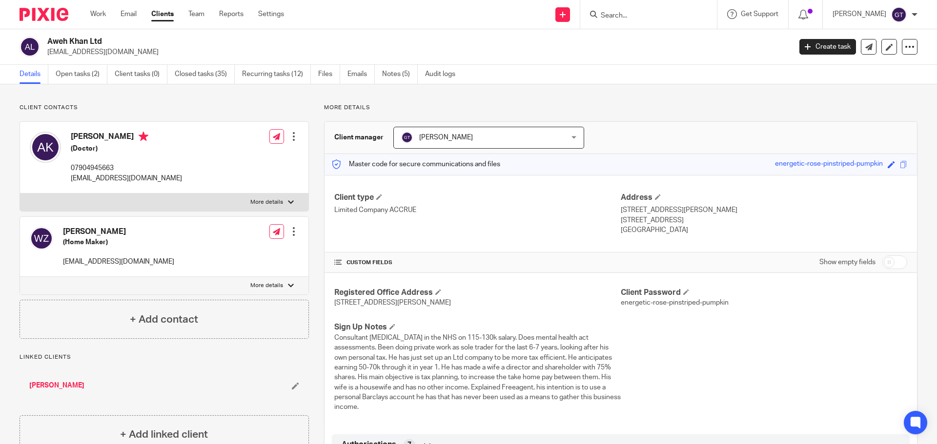
click at [267, 203] on p "More details" at bounding box center [266, 203] width 33 height 8
click at [20, 194] on input "More details" at bounding box center [20, 193] width 0 height 0
checkbox input "true"
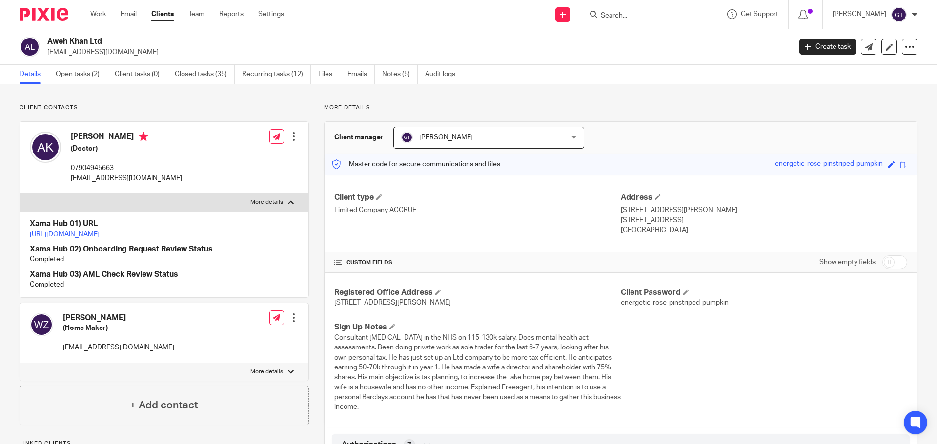
click at [100, 236] on link "https://platform.xamatech.com/portal/crm/clients/42f78e20-d628-11ee-a0c8-cda434…" at bounding box center [65, 234] width 70 height 7
